Goal: Information Seeking & Learning: Learn about a topic

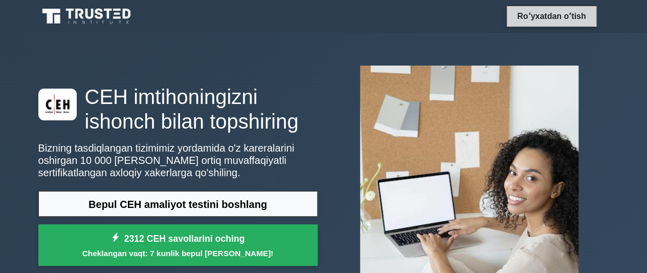
click at [570, 23] on link "Roʻyxatdan oʻtish" at bounding box center [551, 16] width 81 height 13
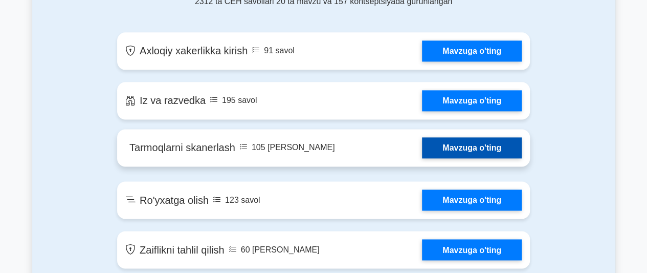
scroll to position [614, 0]
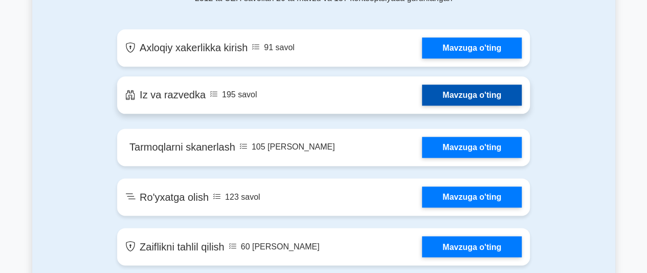
click at [446, 88] on link "Mavzuga o'ting" at bounding box center [472, 94] width 100 height 21
